Goal: Information Seeking & Learning: Learn about a topic

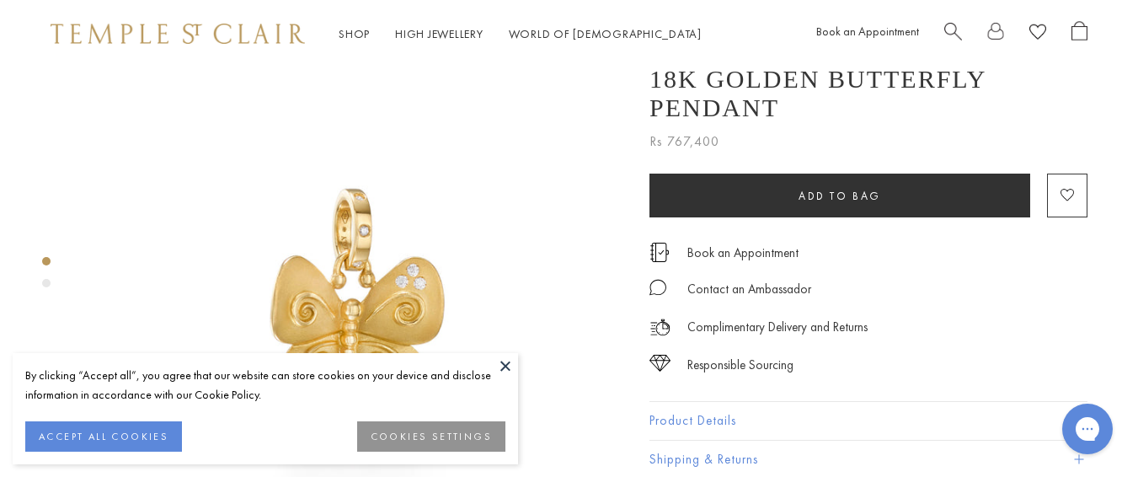
scroll to position [40, 0]
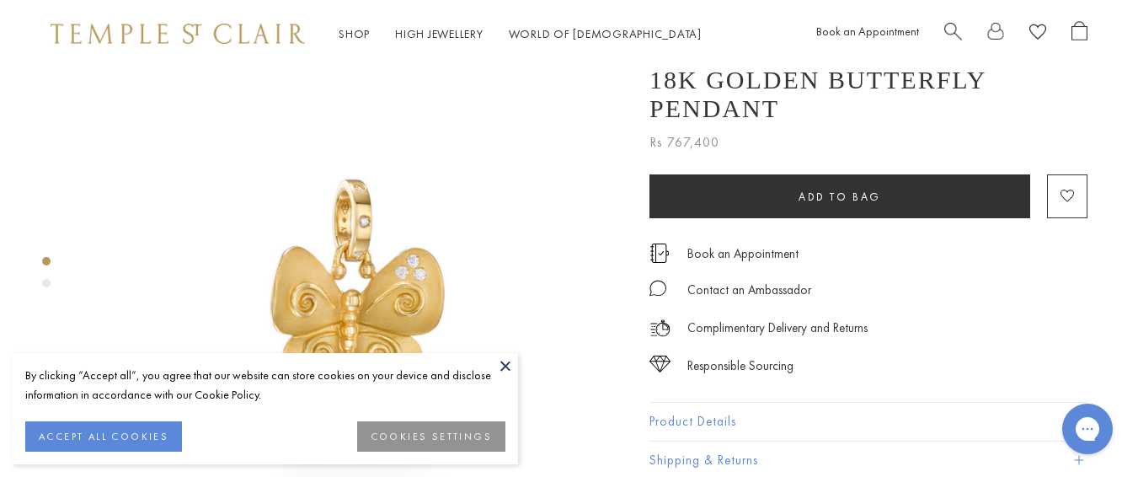
click at [506, 361] on button at bounding box center [505, 365] width 25 height 25
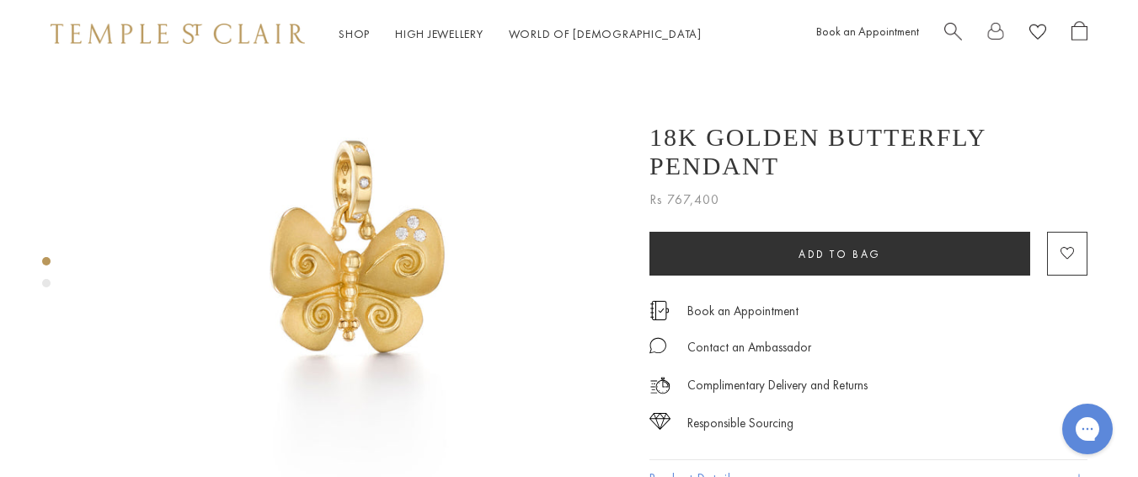
scroll to position [77, 0]
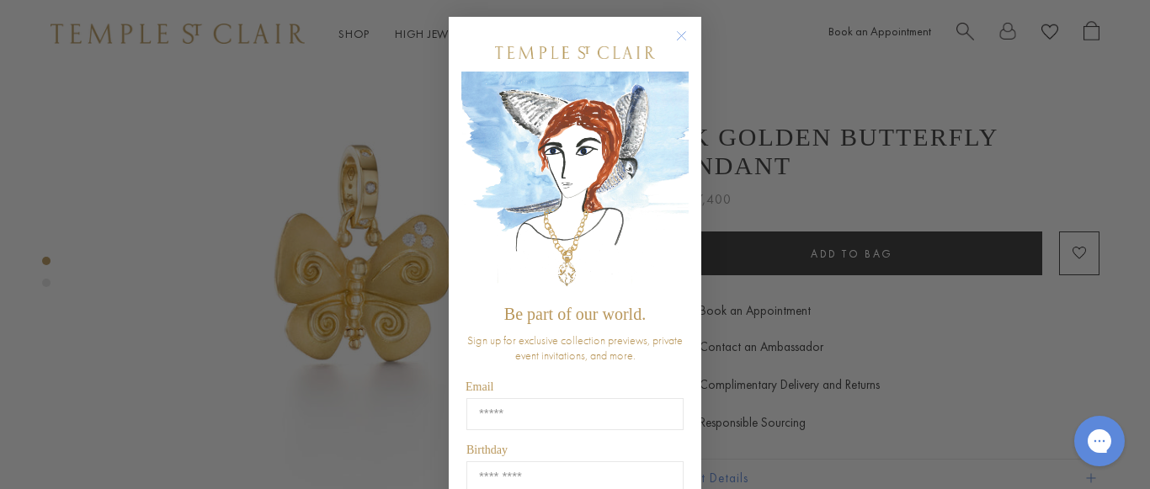
click at [681, 43] on circle "Close dialog" at bounding box center [682, 36] width 20 height 20
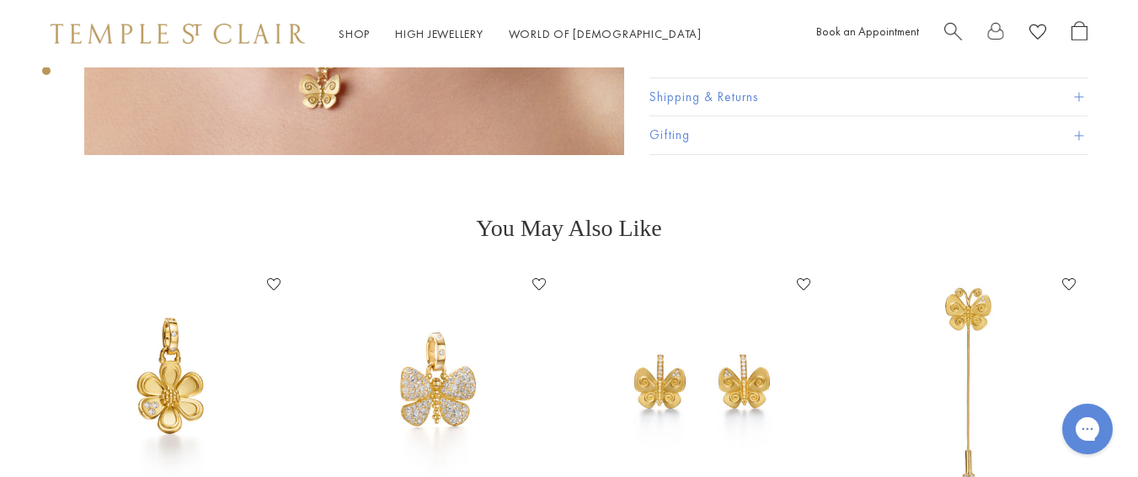
scroll to position [1048, 0]
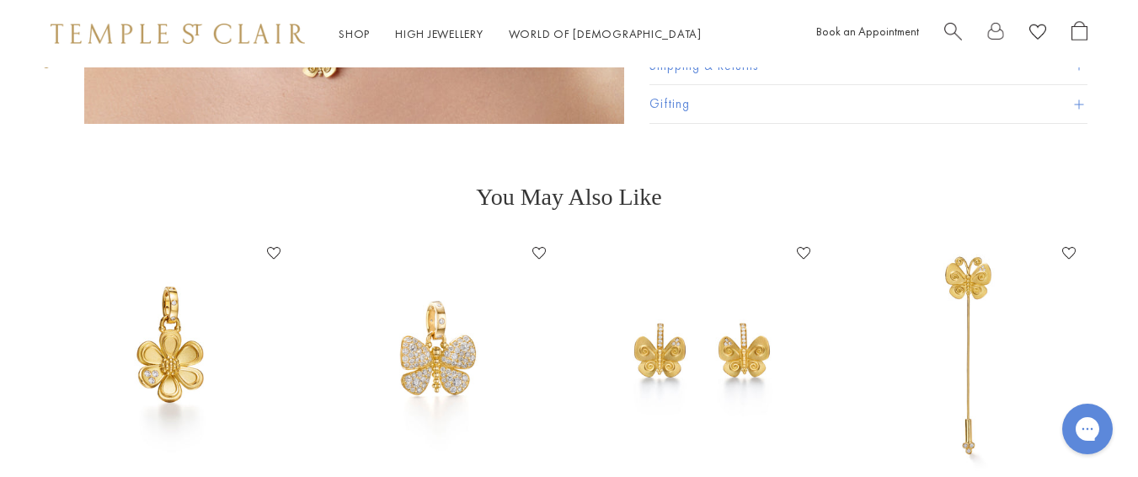
click at [193, 331] on img at bounding box center [172, 356] width 232 height 232
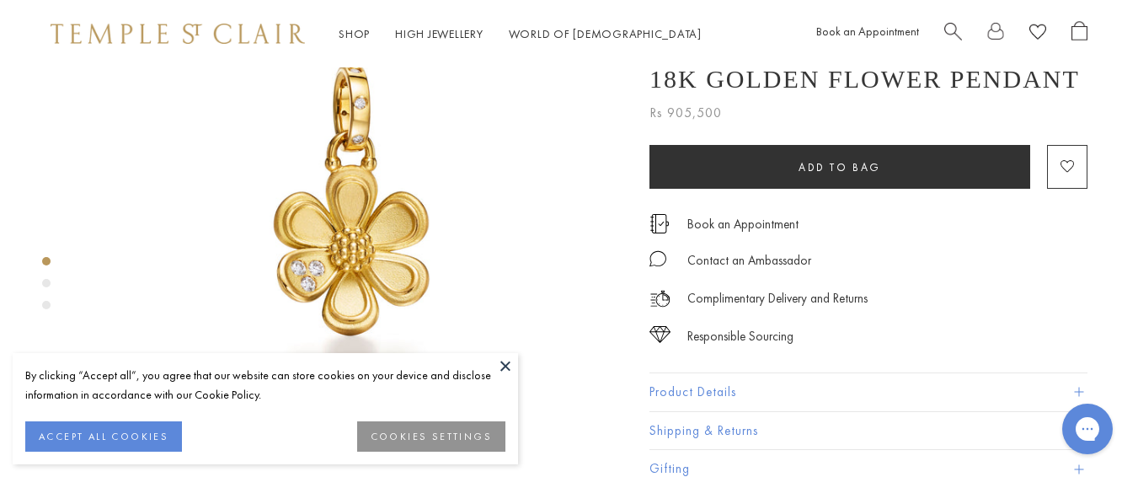
scroll to position [111, 0]
click at [493, 360] on button at bounding box center [505, 365] width 25 height 25
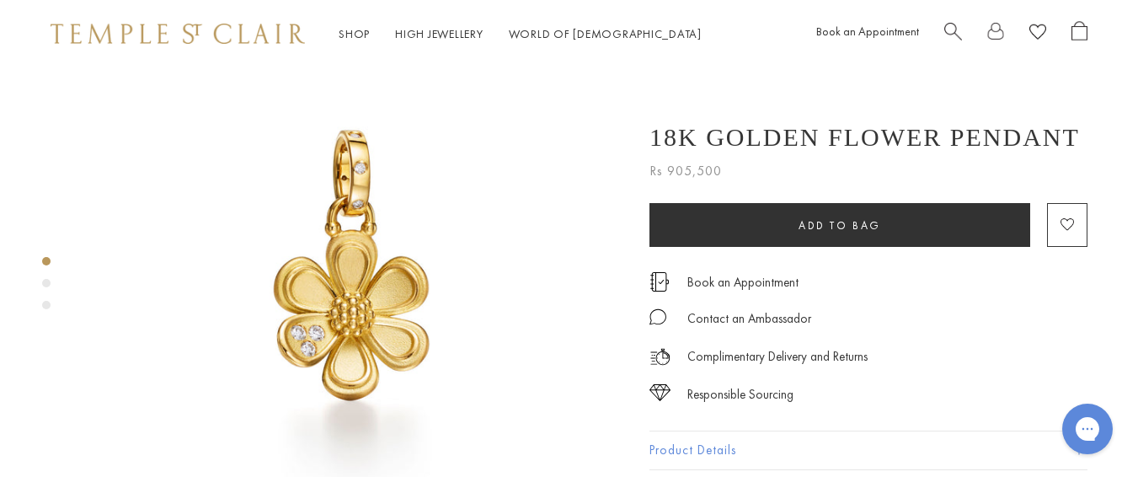
scroll to position [45, 0]
click at [43, 285] on div "Product gallery navigation" at bounding box center [46, 283] width 8 height 8
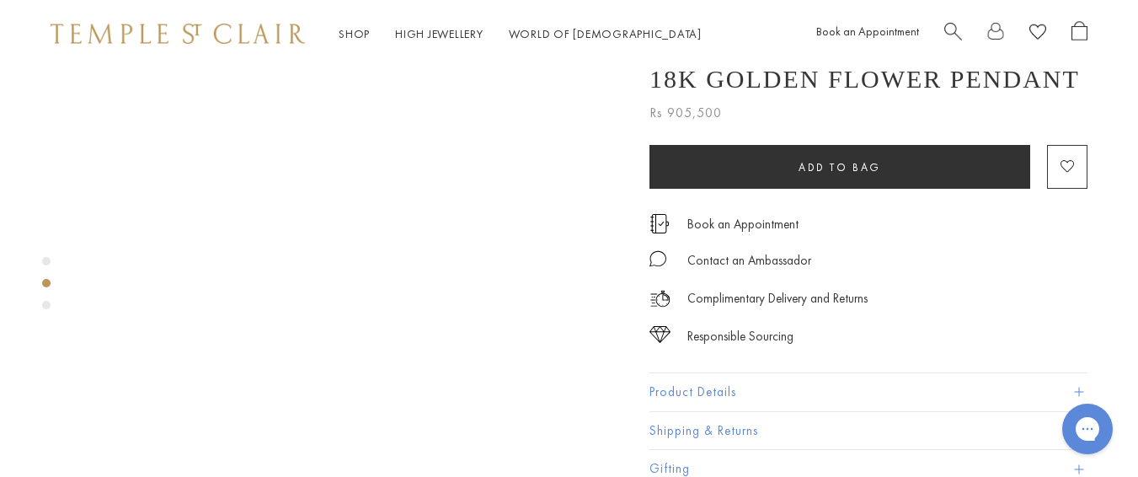
scroll to position [715, 0]
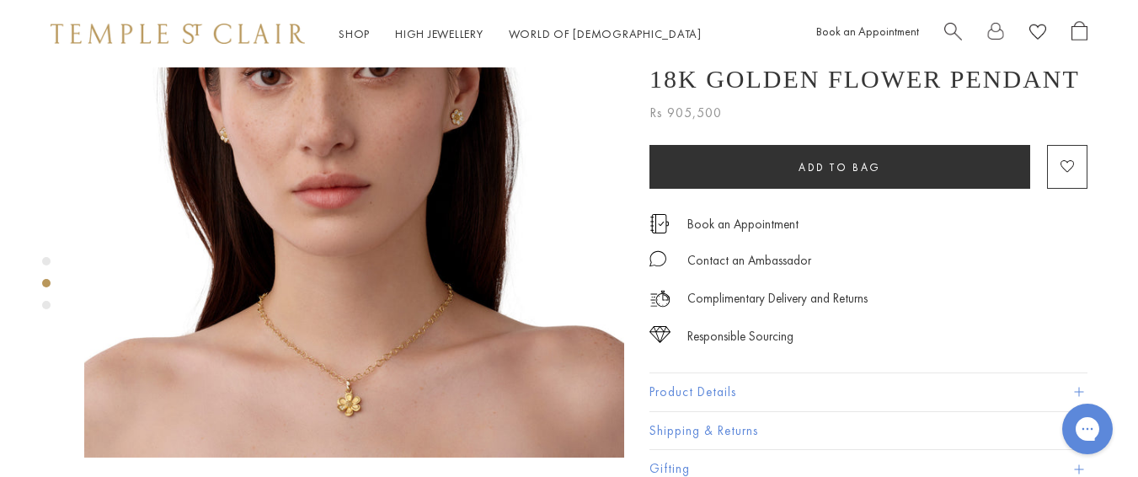
click at [49, 306] on div "Product gallery navigation" at bounding box center [46, 305] width 8 height 8
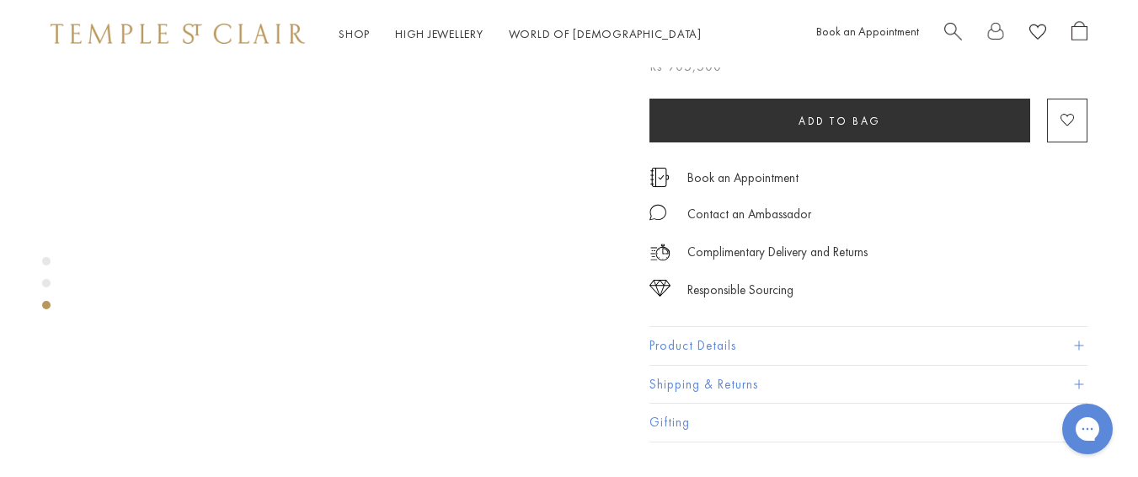
scroll to position [1296, 0]
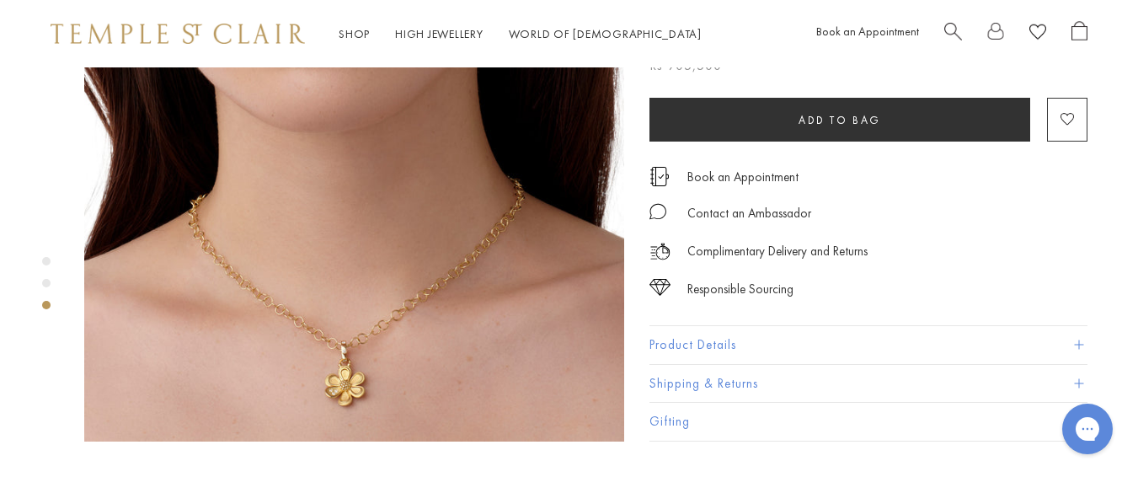
click at [50, 259] on div "Product gallery navigation" at bounding box center [46, 261] width 8 height 8
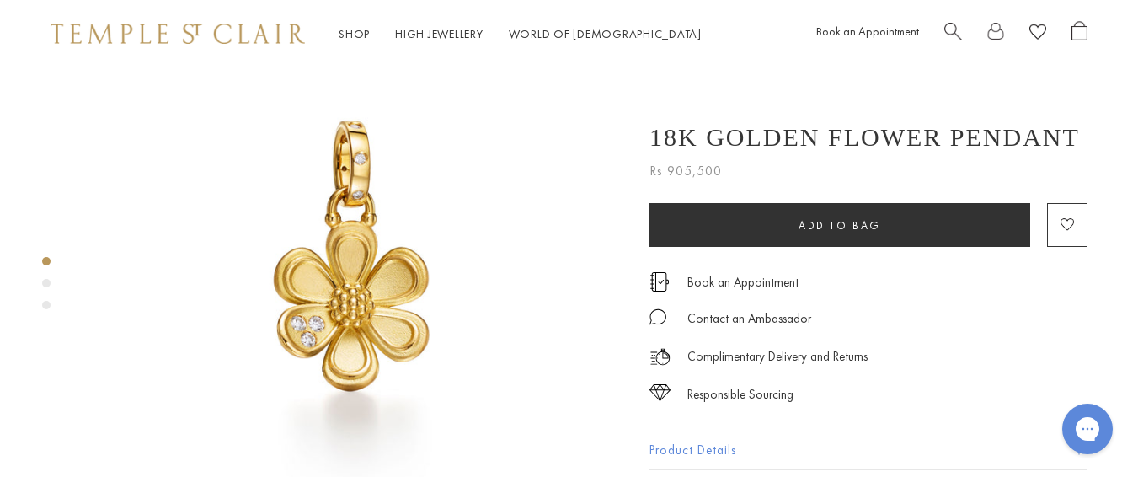
scroll to position [0, 0]
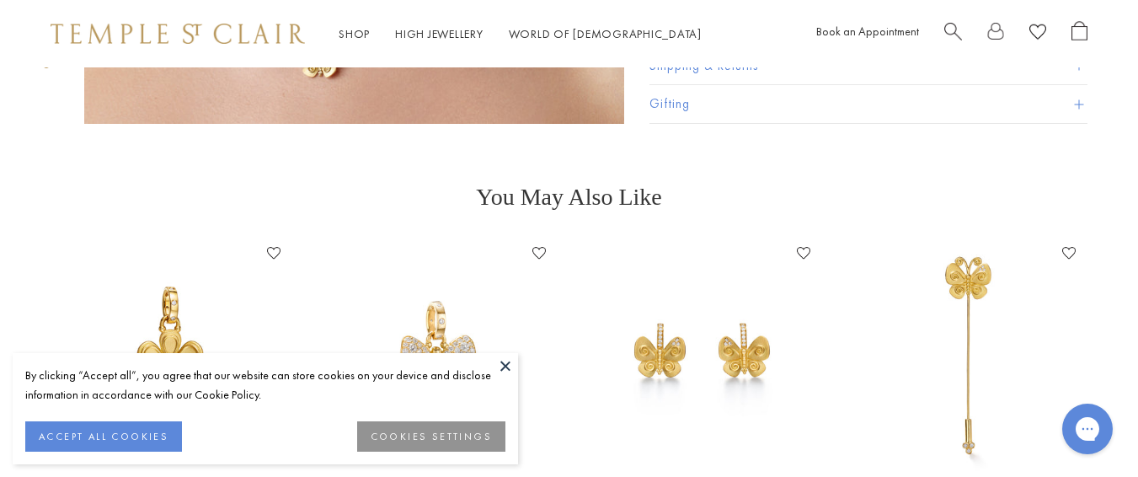
click at [514, 364] on button at bounding box center [505, 365] width 25 height 25
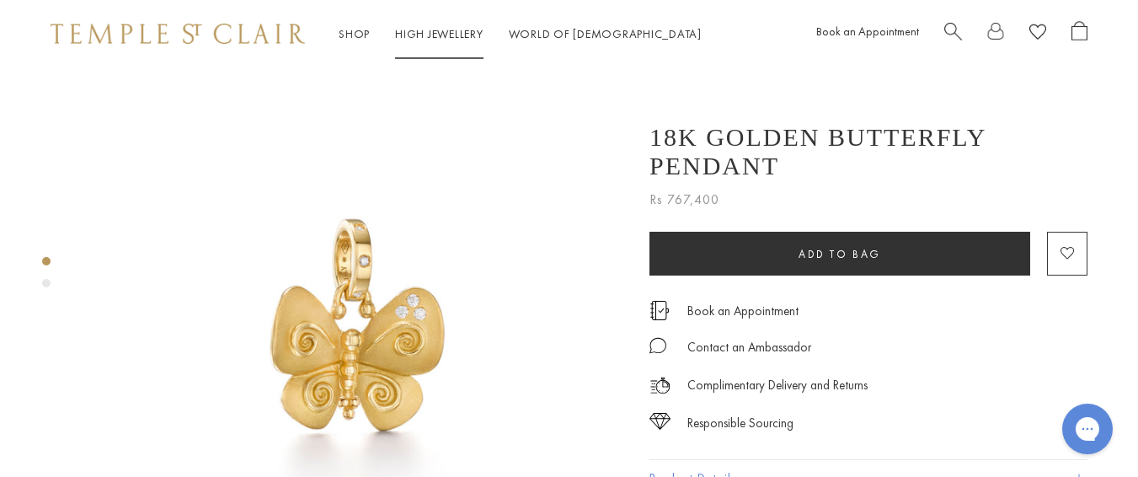
click at [418, 41] on li "High Jewellery High Jewellery" at bounding box center [439, 34] width 88 height 21
click at [435, 33] on link "High Jewellery High Jewellery" at bounding box center [439, 33] width 88 height 15
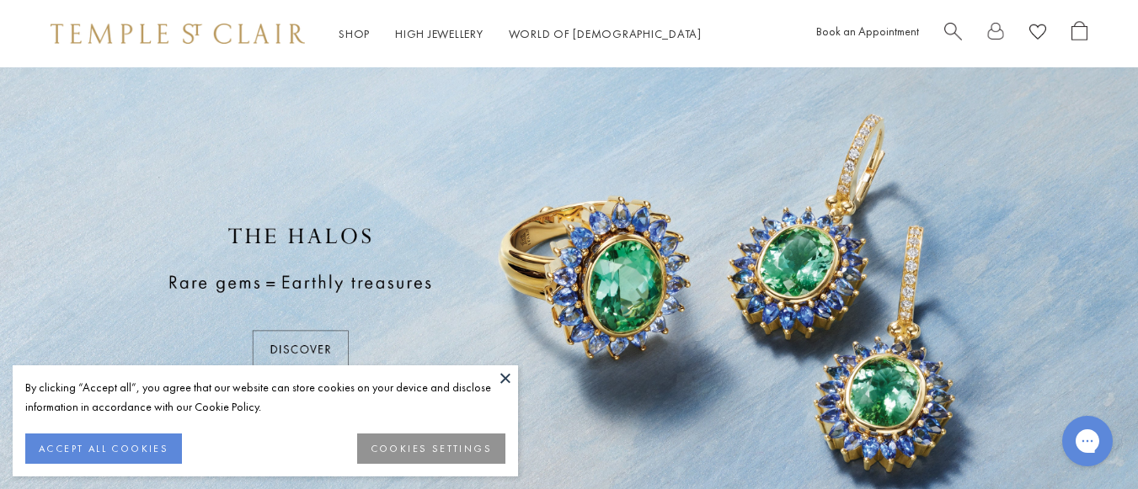
click at [506, 376] on button at bounding box center [505, 377] width 25 height 25
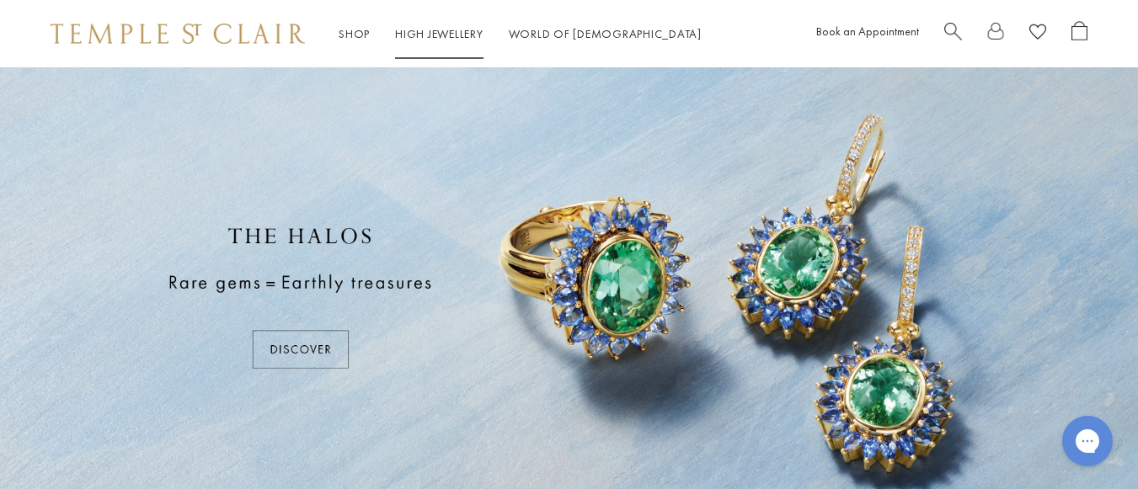
click at [421, 29] on link "High Jewellery High Jewellery" at bounding box center [439, 33] width 88 height 15
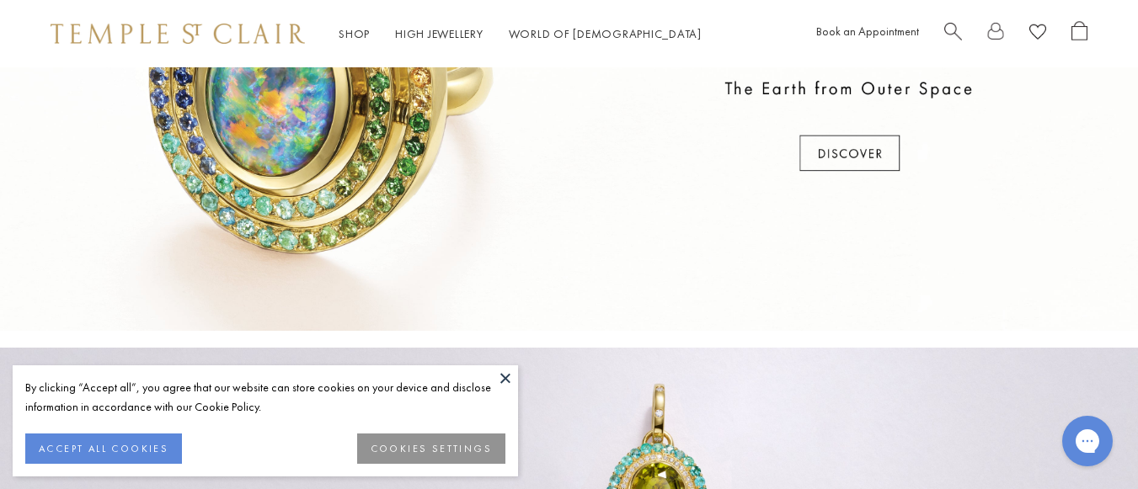
scroll to position [675, 0]
click at [513, 375] on button at bounding box center [505, 377] width 25 height 25
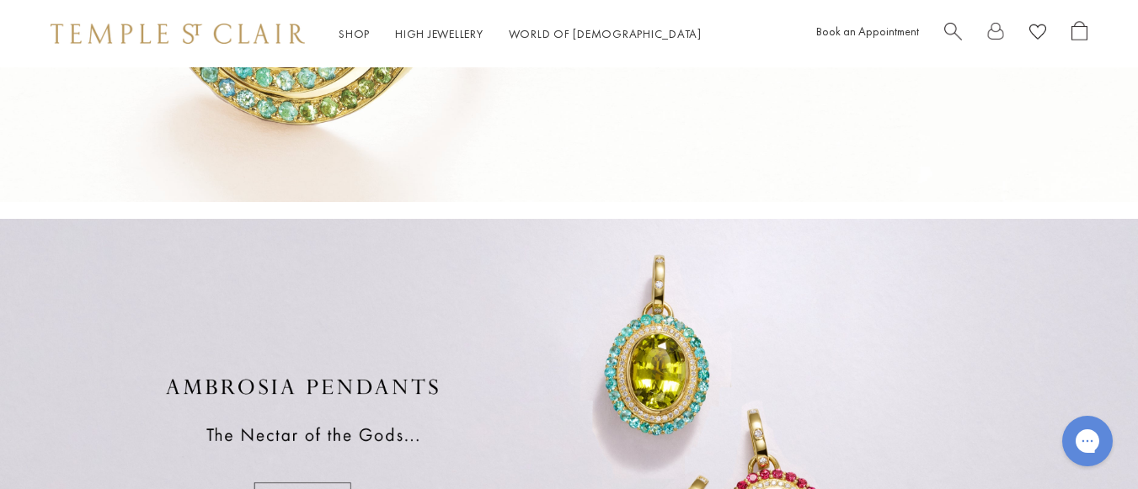
scroll to position [802, 0]
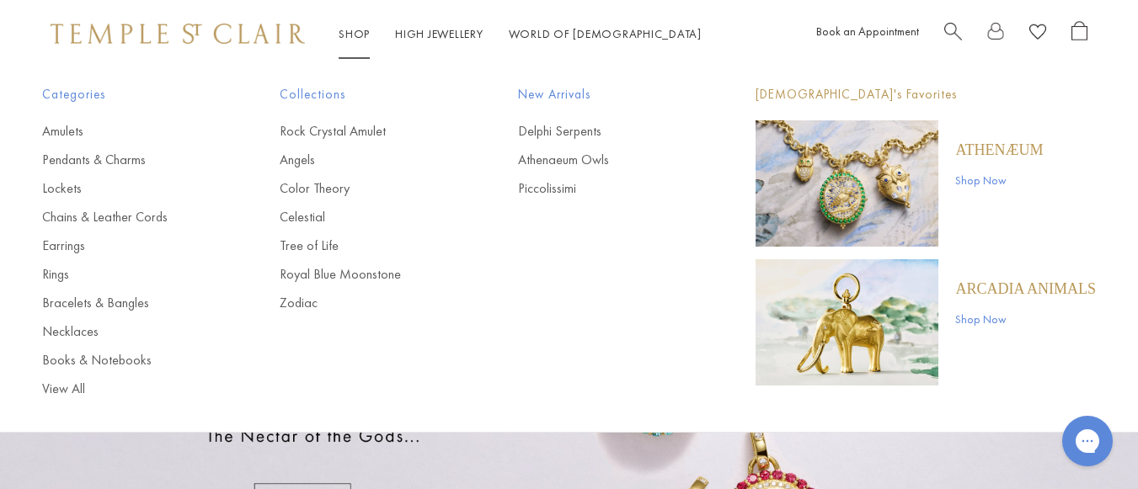
click at [910, 313] on img "Main navigation" at bounding box center [846, 322] width 183 height 126
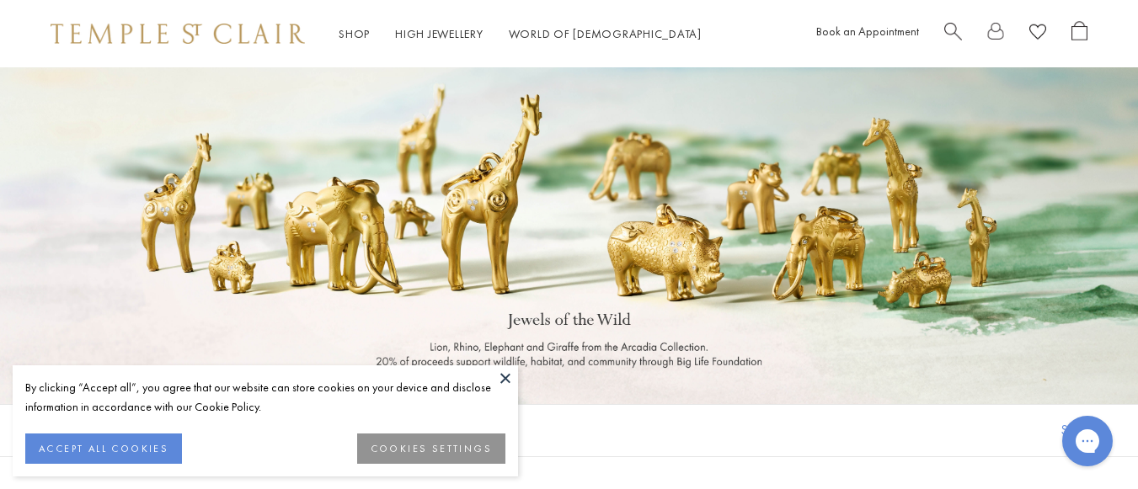
click at [504, 373] on button at bounding box center [505, 377] width 25 height 25
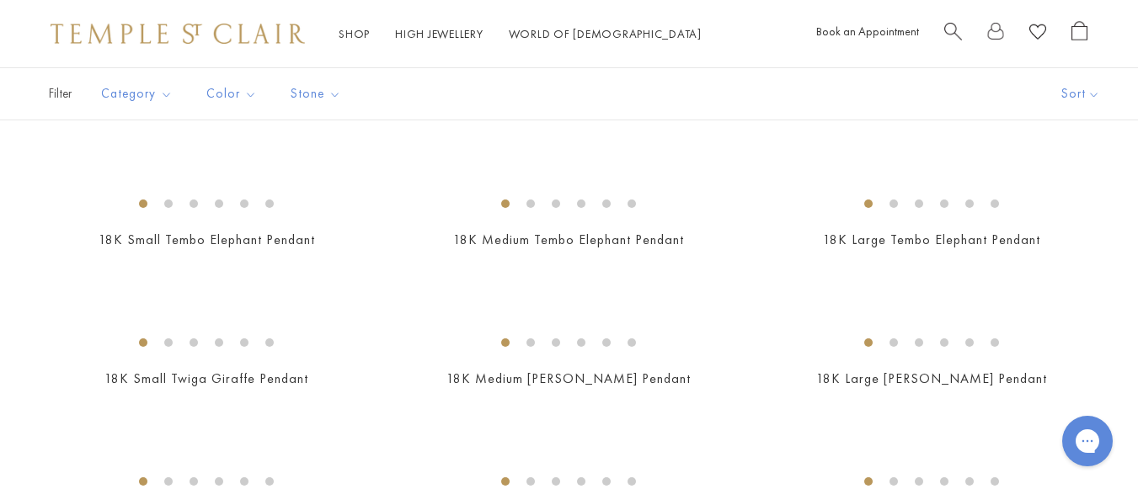
scroll to position [452, 0]
click at [0, 0] on img at bounding box center [0, 0] width 0 height 0
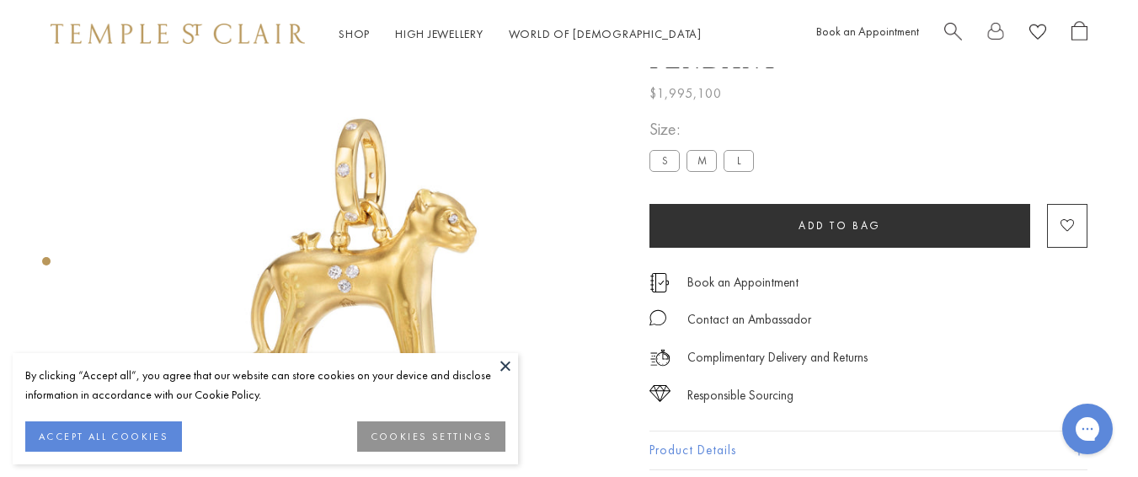
click at [495, 360] on button at bounding box center [505, 365] width 25 height 25
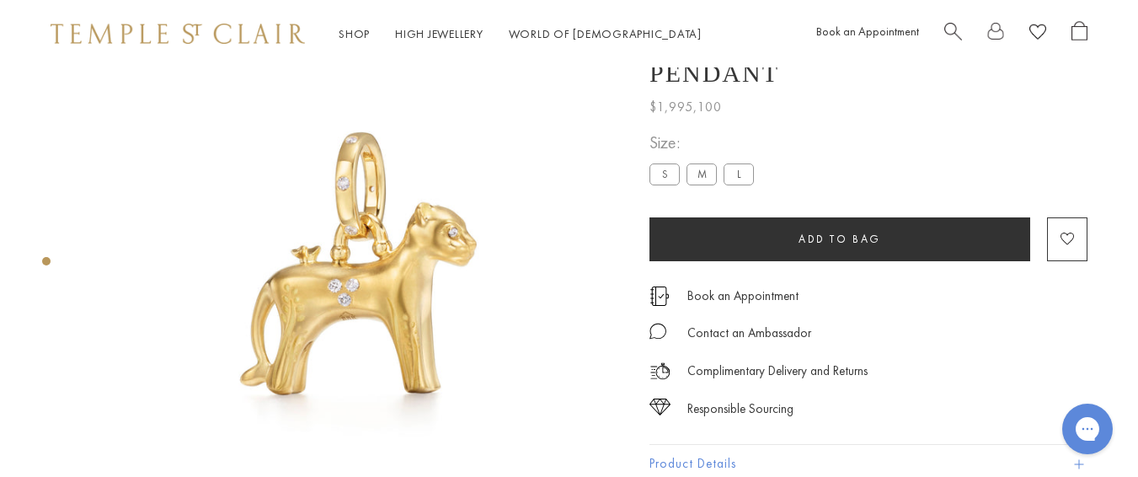
scroll to position [53, 0]
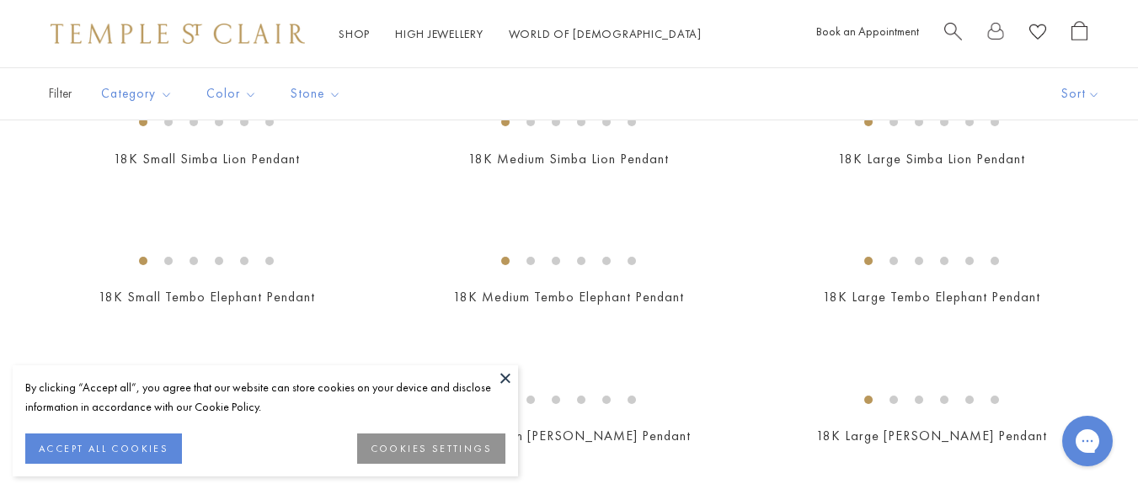
scroll to position [403, 0]
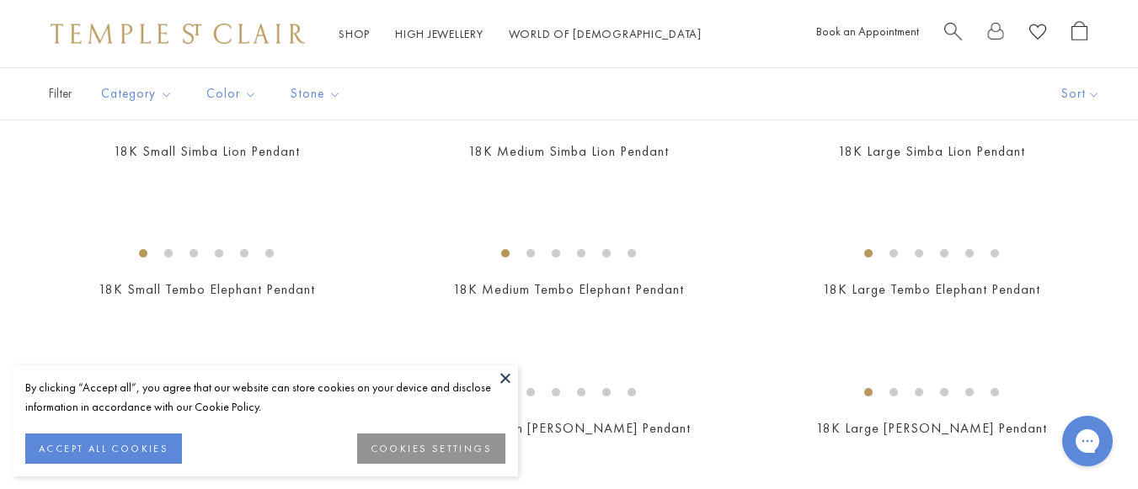
click at [504, 377] on button at bounding box center [505, 377] width 25 height 25
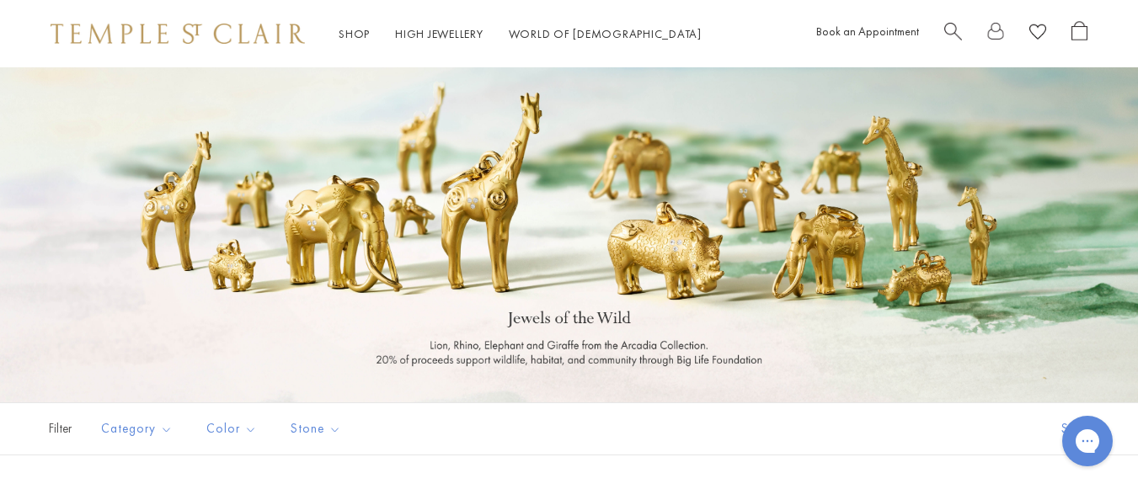
scroll to position [0, 0]
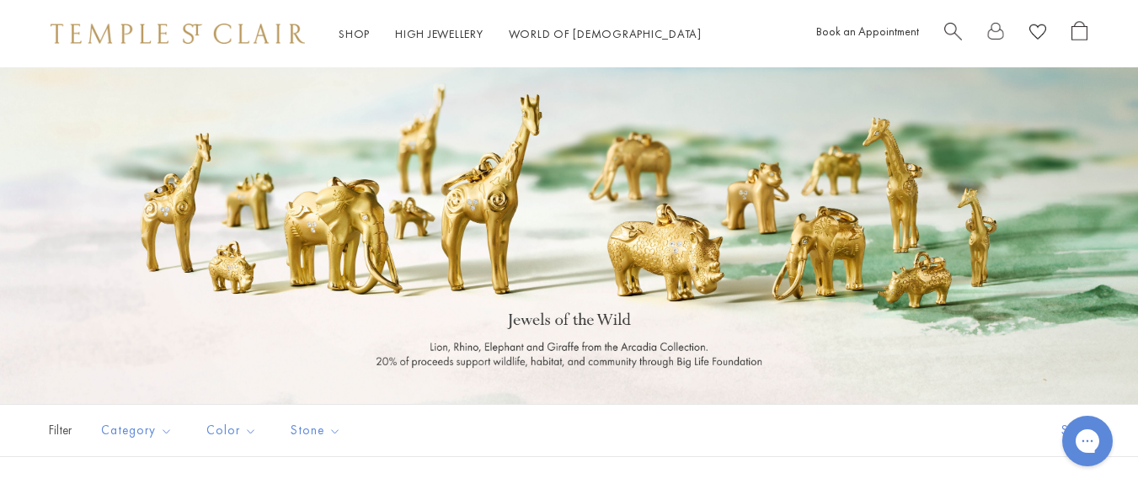
click at [940, 425] on div "Filter Sort Category Pendants Color Gold Stone" at bounding box center [569, 430] width 1138 height 53
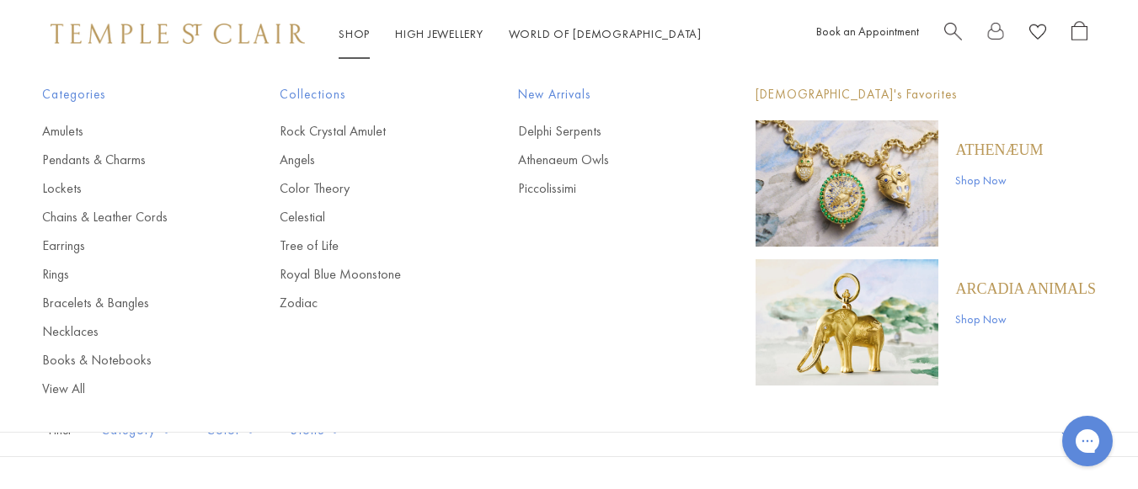
click at [860, 303] on img "Main navigation" at bounding box center [846, 322] width 183 height 126
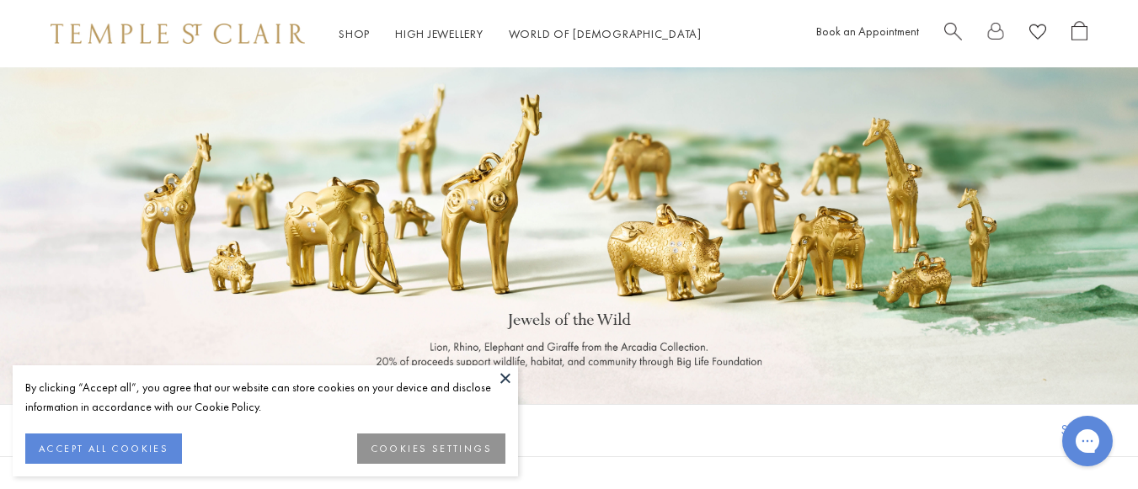
click at [504, 382] on button at bounding box center [505, 377] width 25 height 25
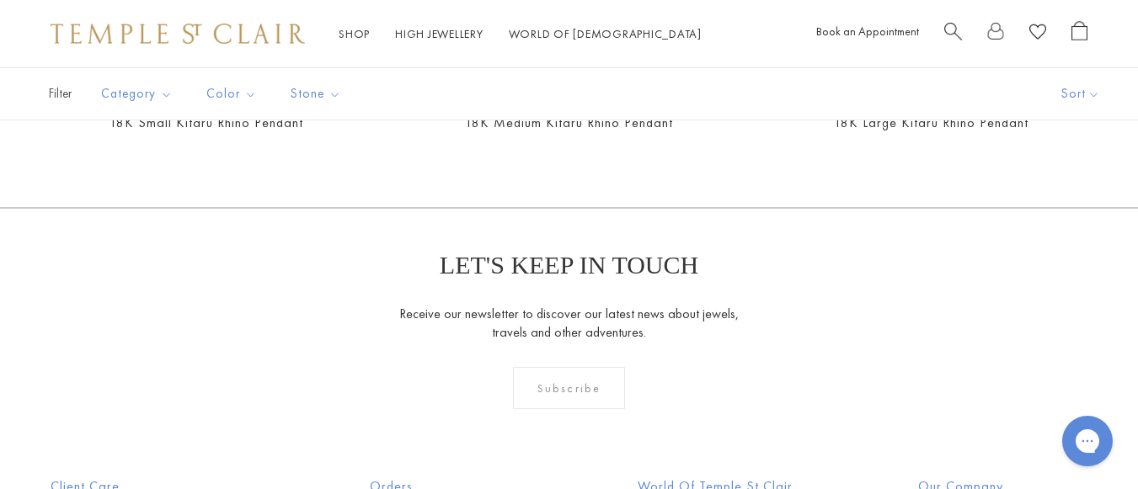
scroll to position [849, 0]
click at [0, 0] on img at bounding box center [0, 0] width 0 height 0
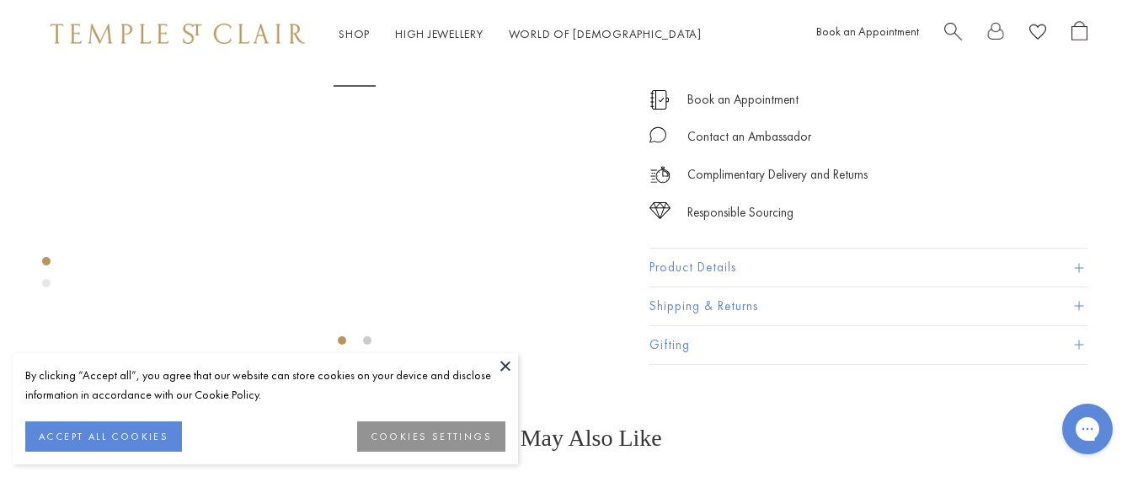
scroll to position [232, 0]
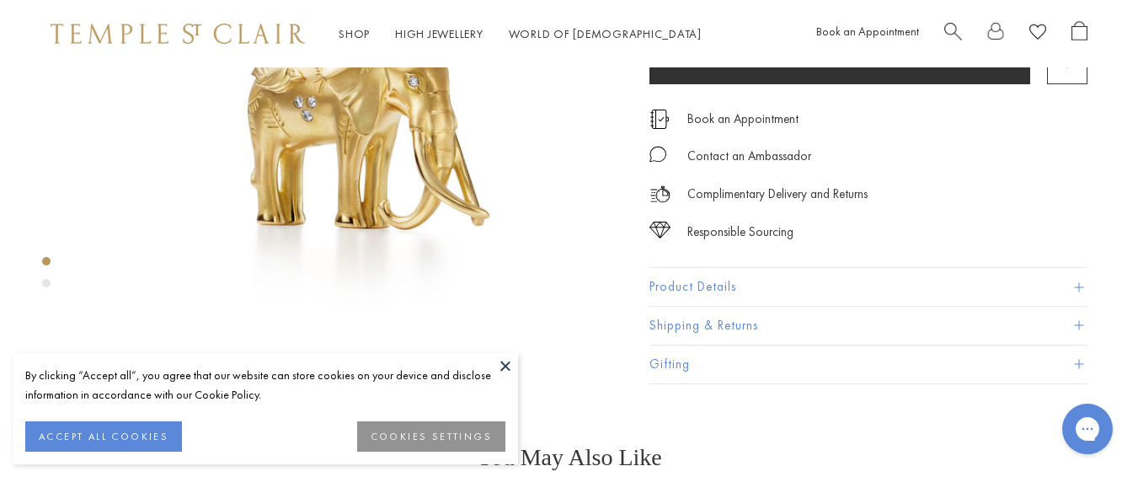
click at [512, 360] on button at bounding box center [505, 365] width 25 height 25
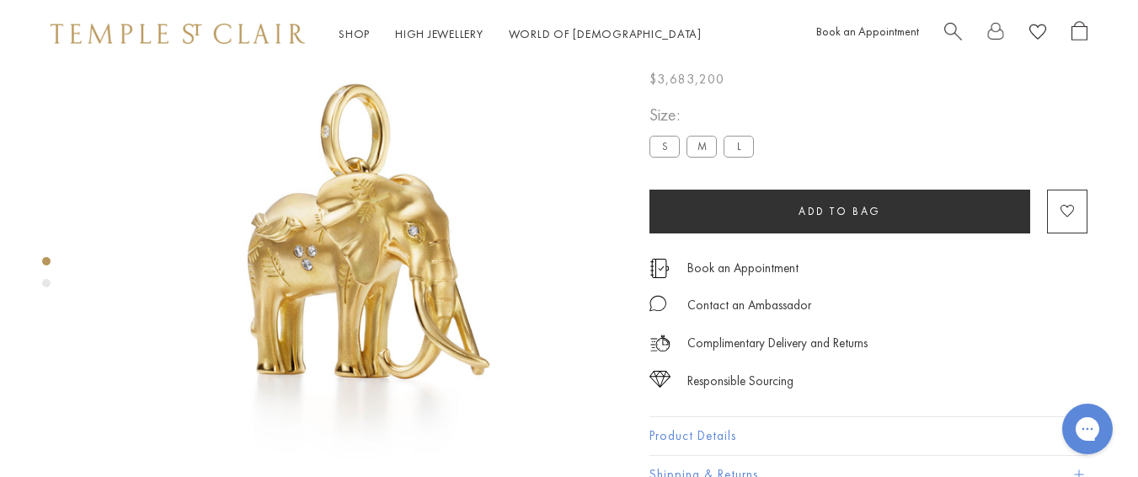
scroll to position [83, 0]
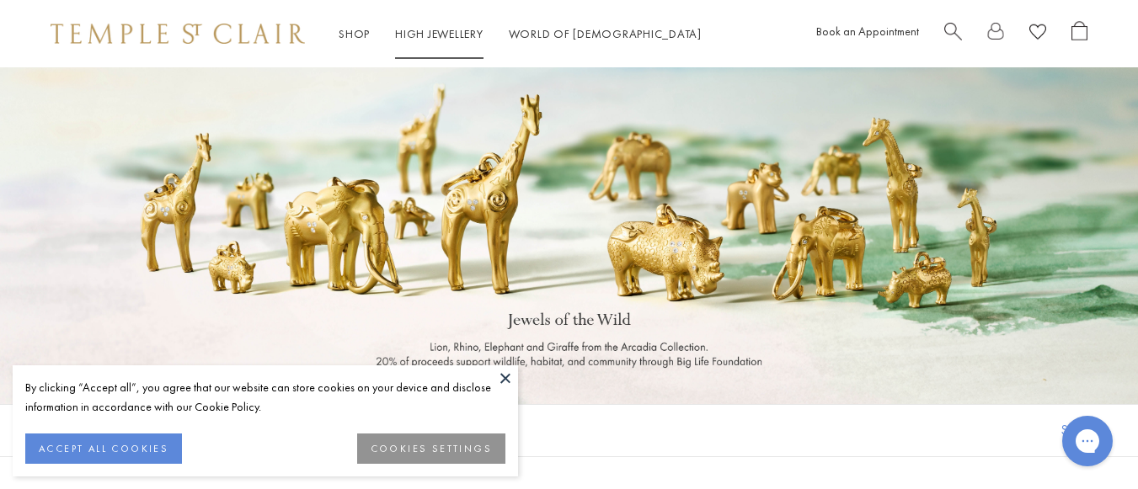
click at [458, 34] on link "High Jewellery High Jewellery" at bounding box center [439, 33] width 88 height 15
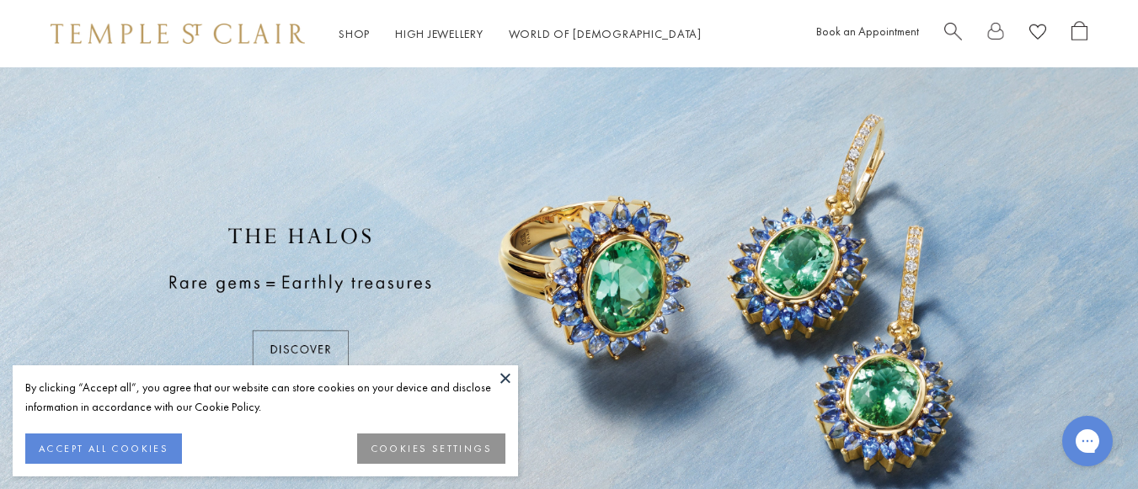
click at [508, 372] on button at bounding box center [505, 377] width 25 height 25
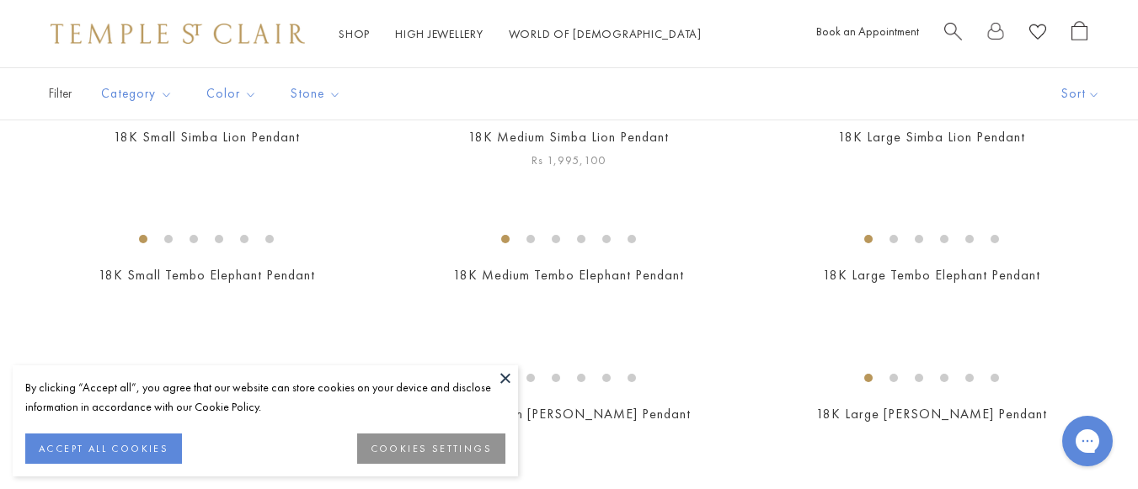
scroll to position [418, 0]
click at [509, 376] on button at bounding box center [505, 377] width 25 height 25
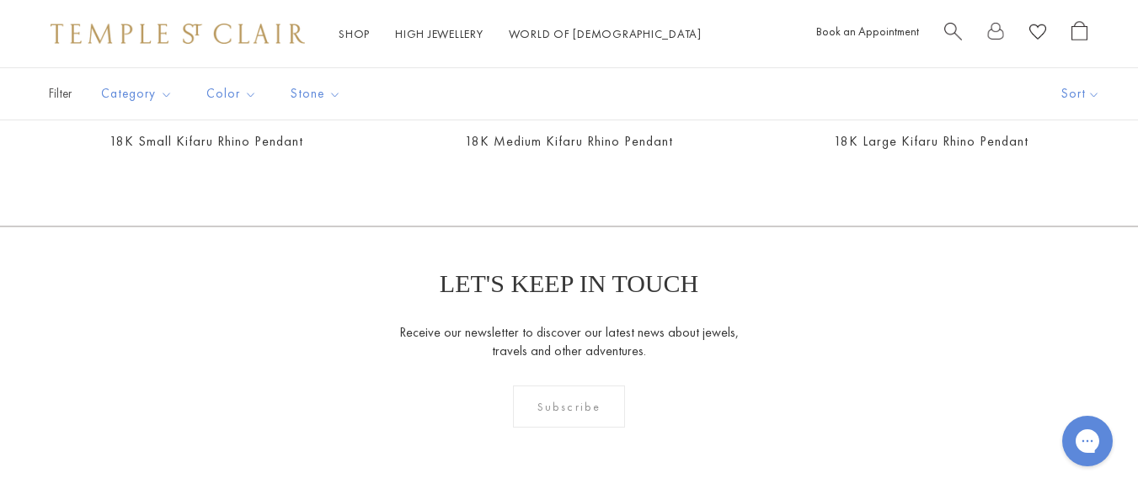
scroll to position [857, 0]
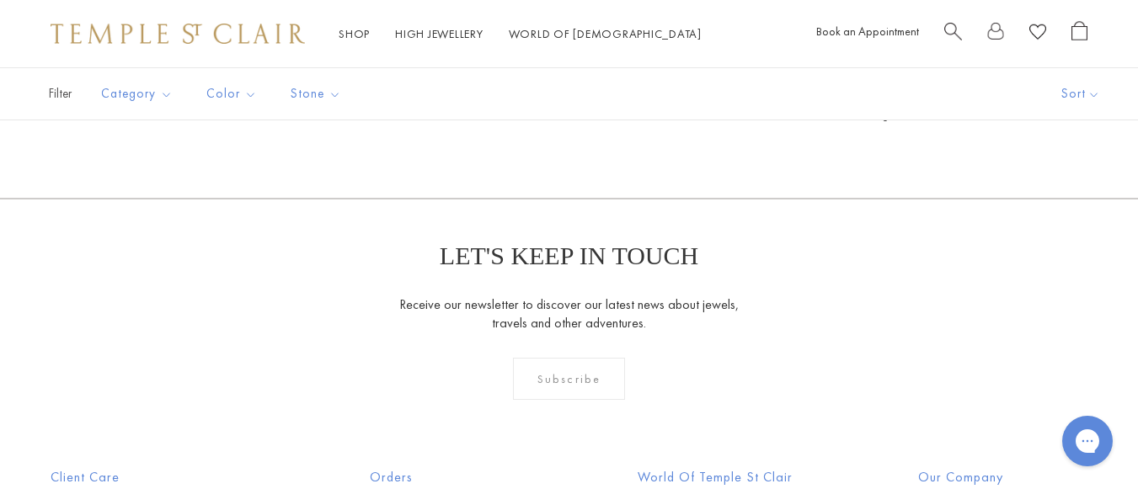
click at [0, 0] on img at bounding box center [0, 0] width 0 height 0
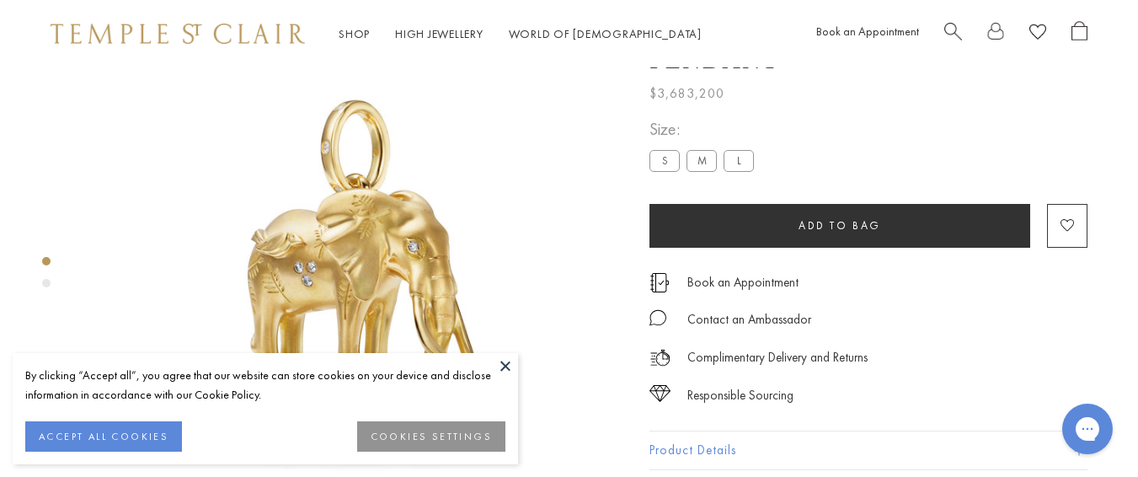
click at [500, 360] on button at bounding box center [505, 365] width 25 height 25
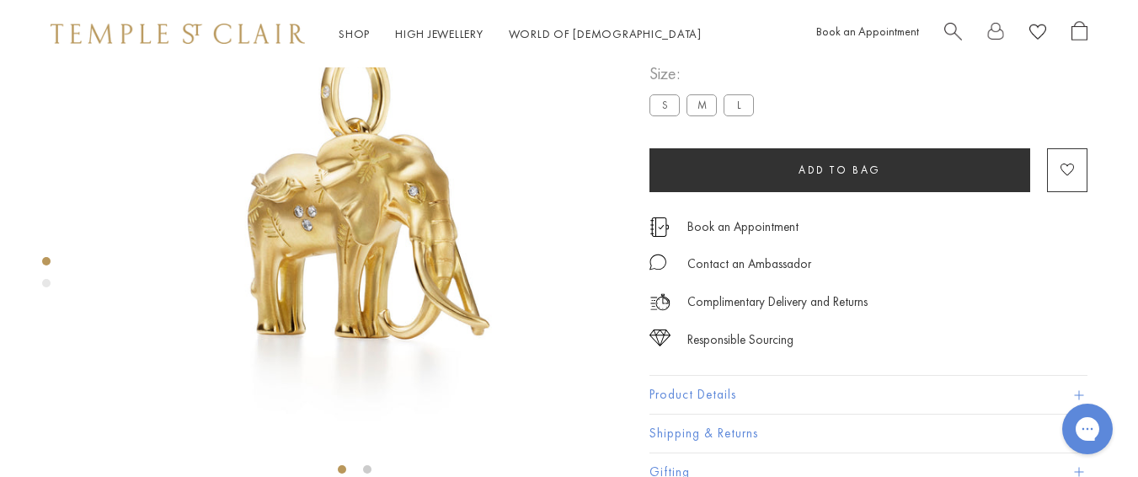
scroll to position [129, 0]
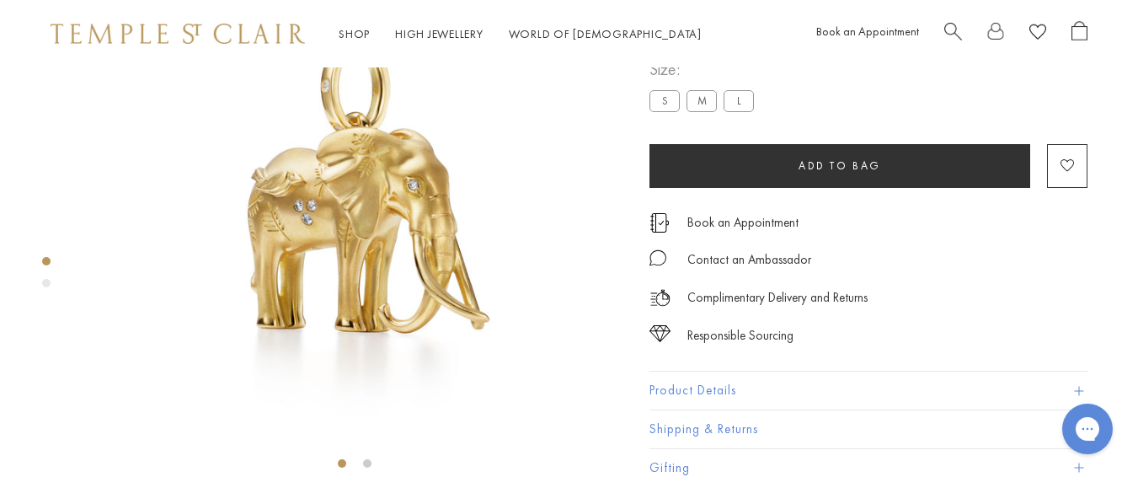
click at [429, 253] on img at bounding box center [354, 209] width 540 height 540
